Goal: Navigation & Orientation: Find specific page/section

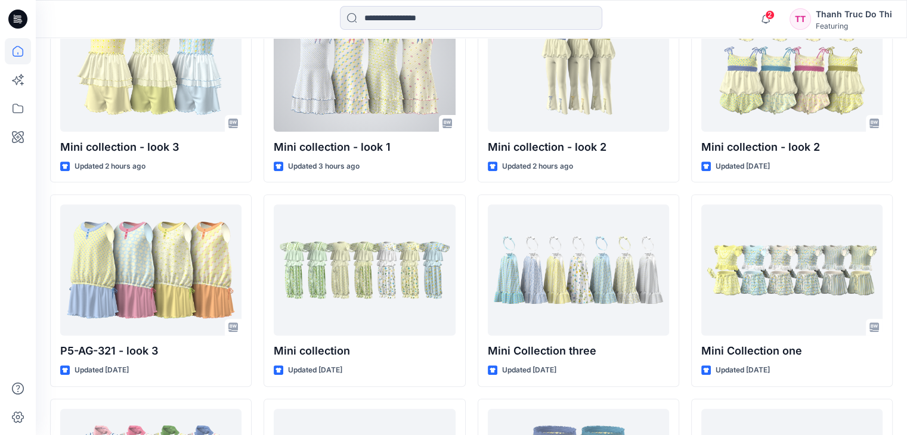
scroll to position [417, 0]
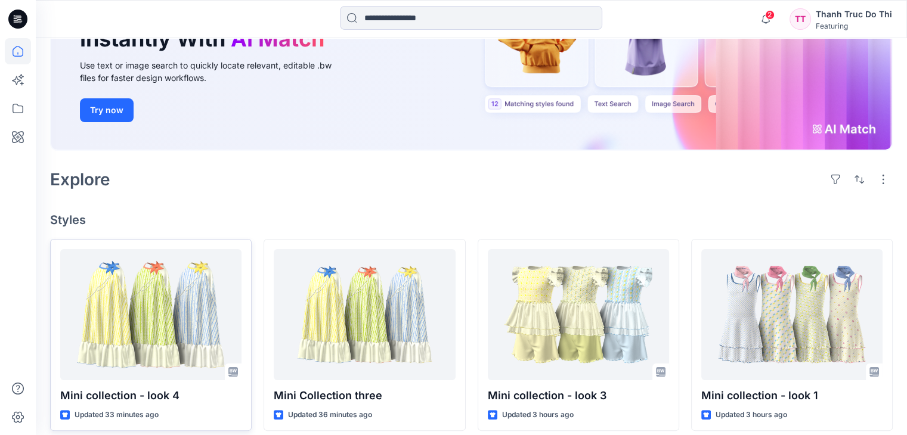
scroll to position [179, 0]
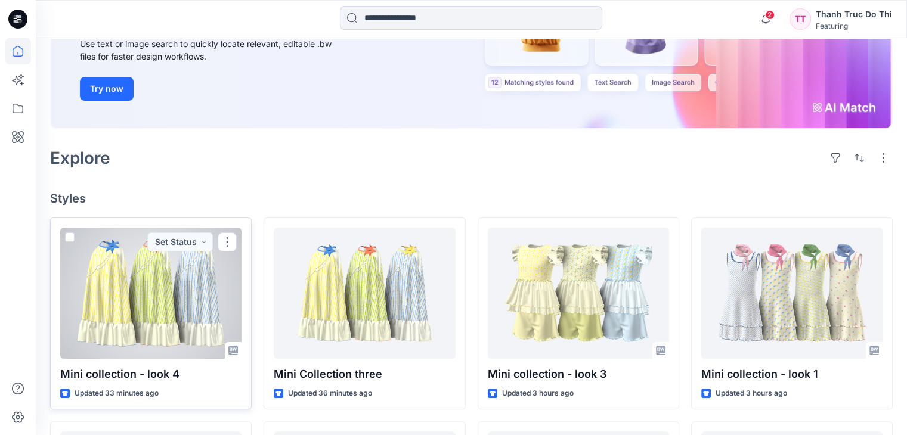
click at [176, 281] on div at bounding box center [150, 293] width 181 height 131
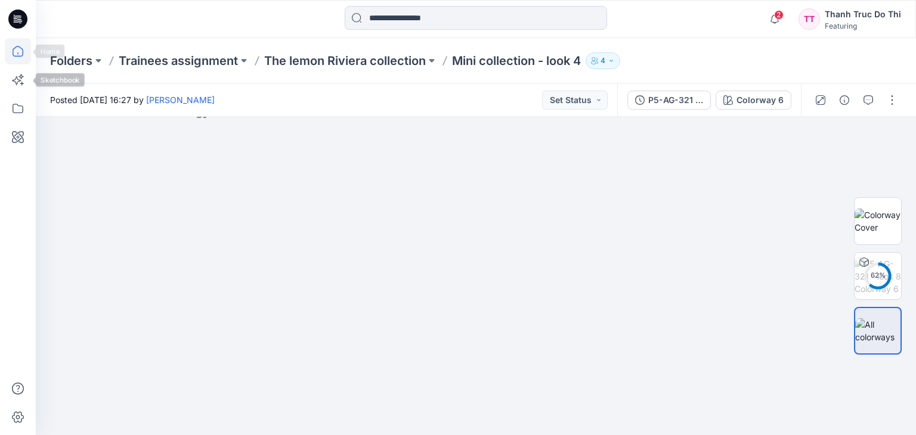
click at [25, 52] on icon at bounding box center [18, 51] width 26 height 26
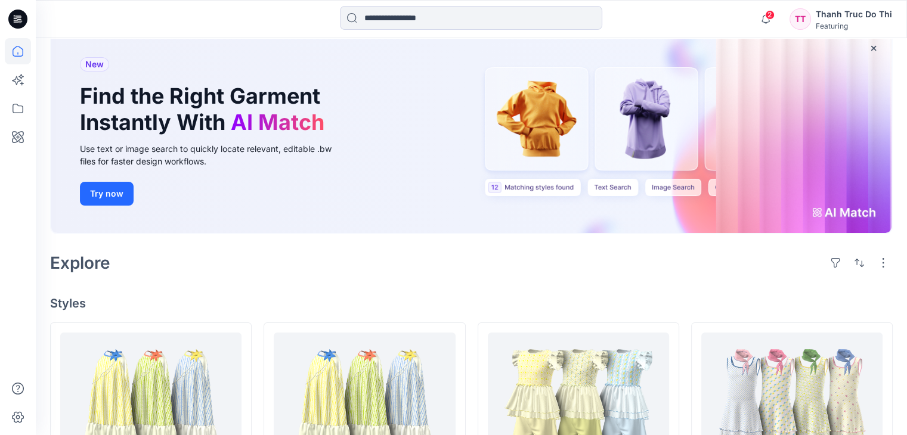
scroll to position [179, 0]
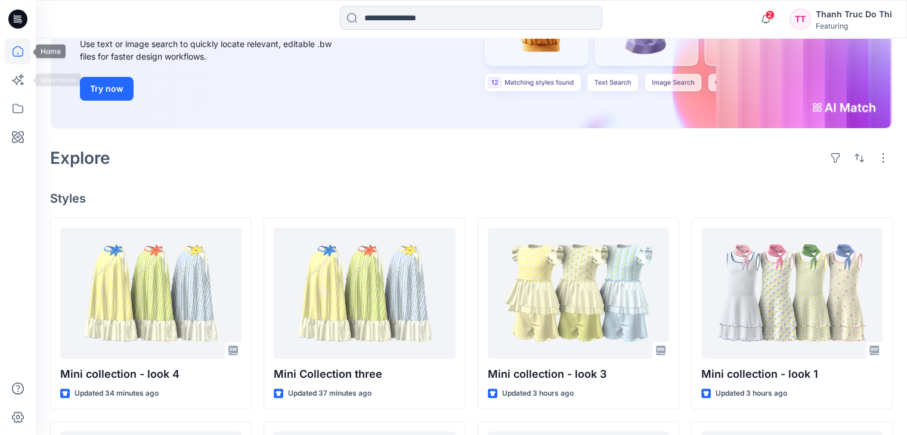
click at [14, 48] on icon at bounding box center [18, 51] width 26 height 26
click at [24, 116] on icon at bounding box center [18, 108] width 26 height 26
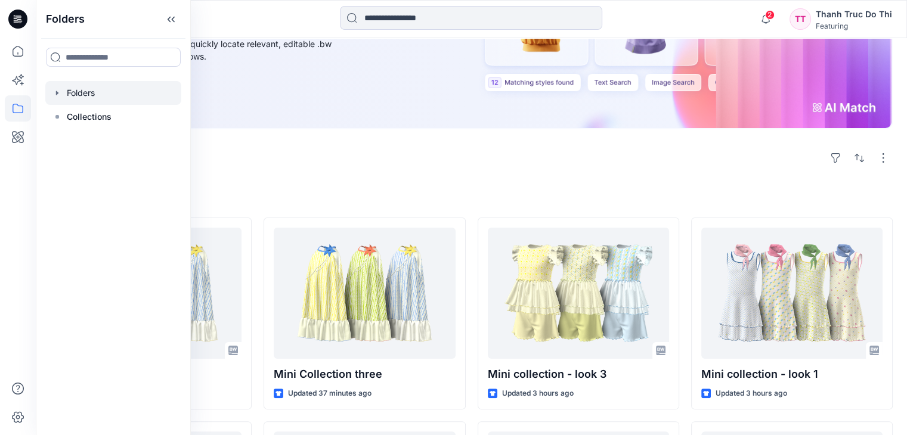
click at [85, 88] on div at bounding box center [113, 93] width 136 height 24
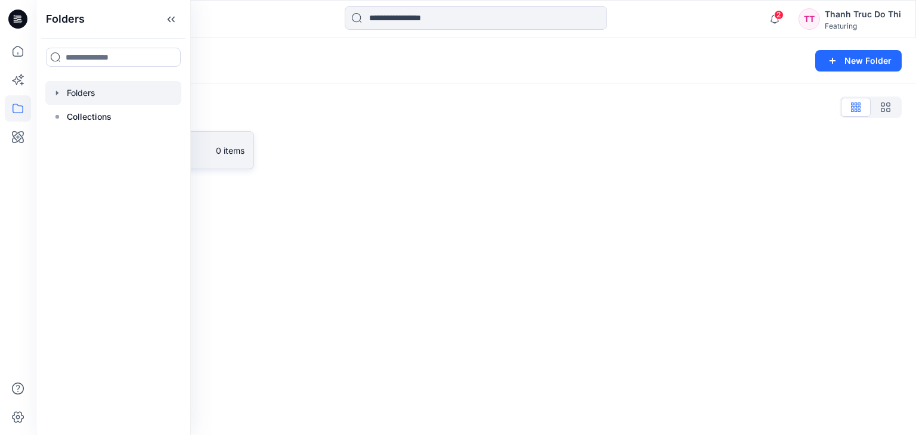
click at [227, 145] on p "0 items" at bounding box center [230, 150] width 29 height 13
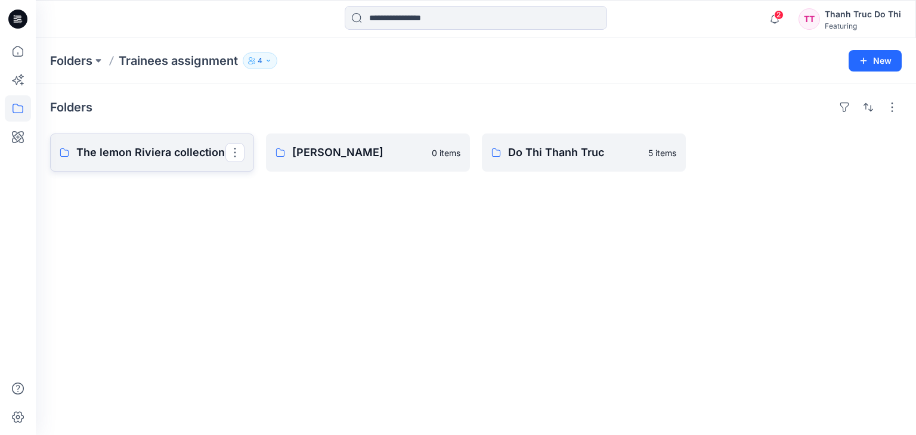
click at [204, 141] on link "The lemon Riviera collection" at bounding box center [152, 153] width 204 height 38
